Goal: Navigation & Orientation: Find specific page/section

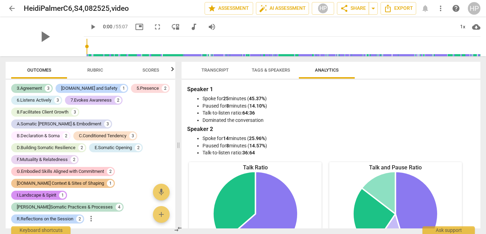
scroll to position [35, 0]
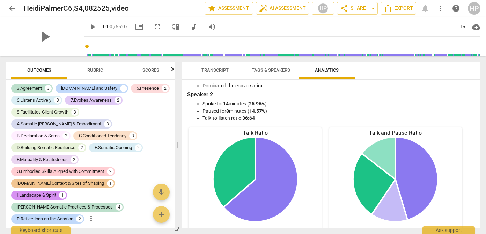
click at [56, 69] on span "Outcomes" at bounding box center [39, 70] width 41 height 9
click at [216, 72] on span "Transcript" at bounding box center [214, 69] width 27 height 5
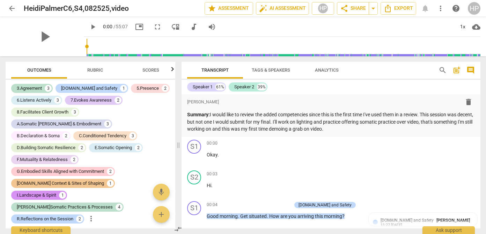
scroll to position [601, 0]
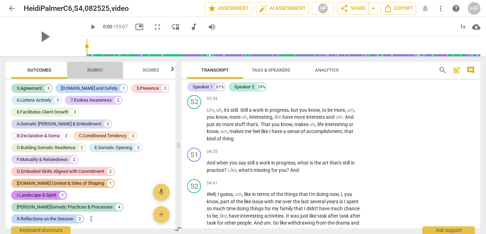
click at [91, 69] on span "Rubric" at bounding box center [95, 69] width 16 height 5
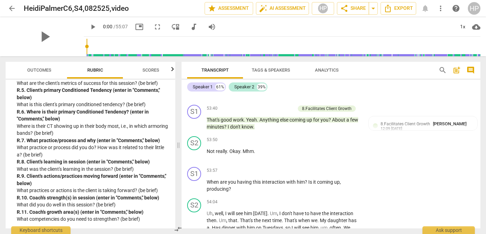
scroll to position [8135, 0]
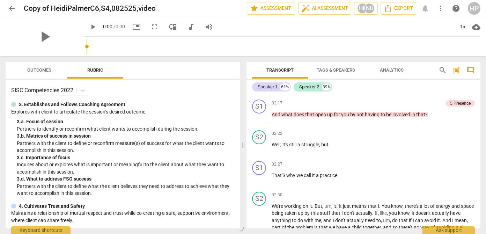
scroll to position [628, 0]
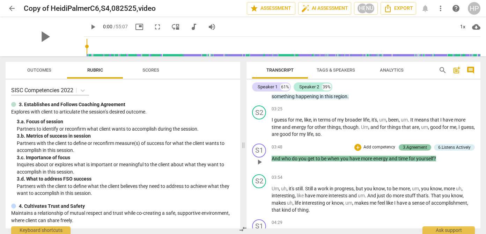
click at [414, 146] on div "3.Agreement" at bounding box center [415, 147] width 24 height 6
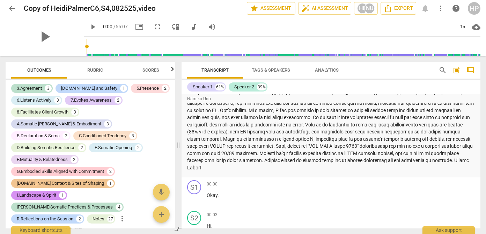
scroll to position [85, 0]
click at [279, 71] on span "Tags & Speakers" at bounding box center [271, 69] width 38 height 5
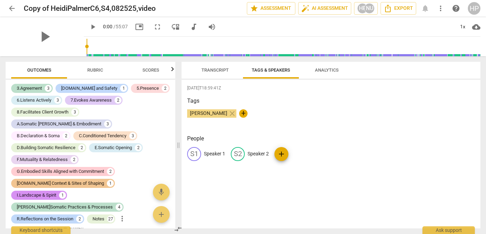
click at [330, 72] on span "Analytics" at bounding box center [327, 69] width 24 height 5
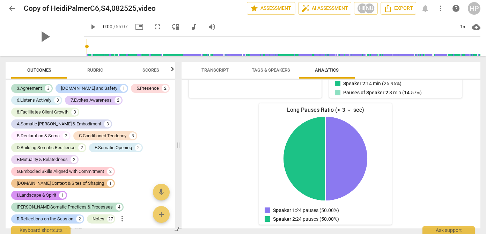
scroll to position [0, 0]
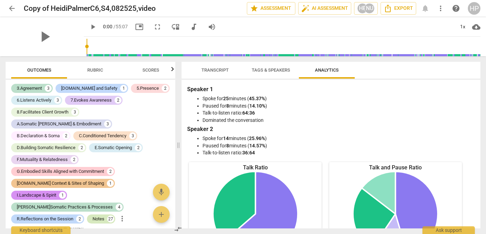
click at [93, 215] on div "Notes" at bounding box center [99, 218] width 12 height 7
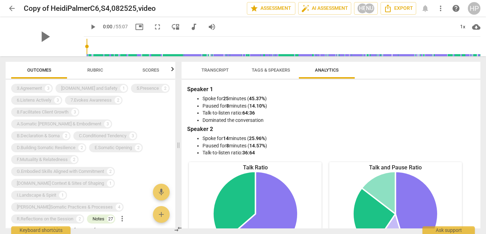
scroll to position [79, 0]
click at [211, 68] on span "Transcript" at bounding box center [214, 69] width 27 height 5
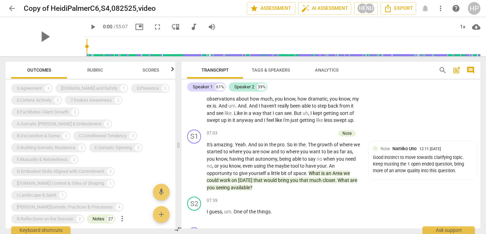
scroll to position [994, 0]
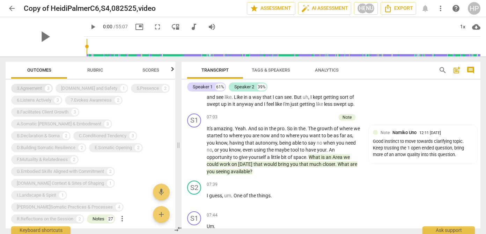
click at [31, 85] on div "3.Agreement" at bounding box center [29, 88] width 25 height 7
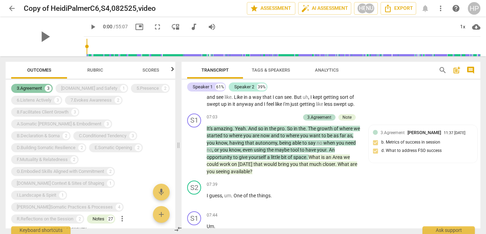
scroll to position [356, 0]
click at [93, 215] on div "Notes" at bounding box center [99, 218] width 12 height 7
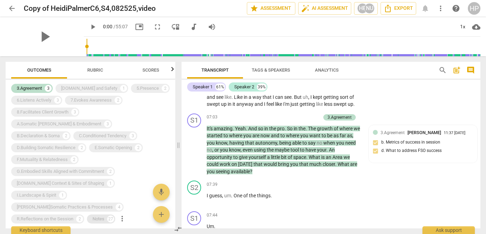
scroll to position [206, 0]
click at [37, 90] on div "3.Agreement" at bounding box center [29, 88] width 25 height 7
click at [93, 215] on div "Notes" at bounding box center [99, 218] width 12 height 7
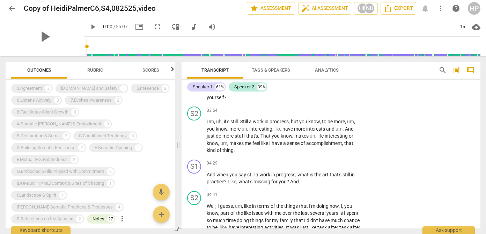
scroll to position [0, 0]
